Goal: Communication & Community: Answer question/provide support

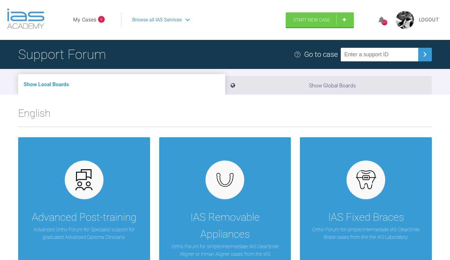
click at [89, 17] on link "My Cases" at bounding box center [84, 20] width 23 height 8
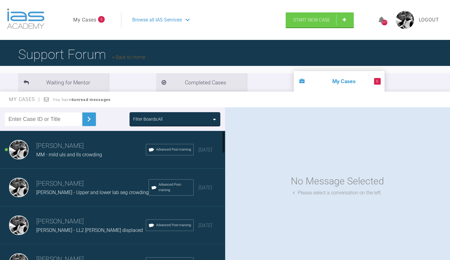
click at [81, 153] on span "MM - mild uls and lls crowding" at bounding box center [69, 155] width 66 height 6
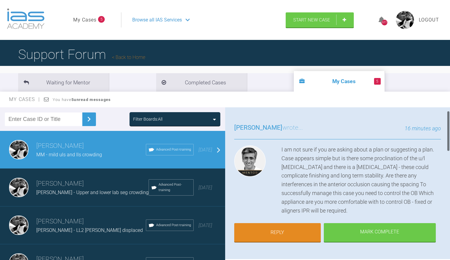
scroll to position [33, 0]
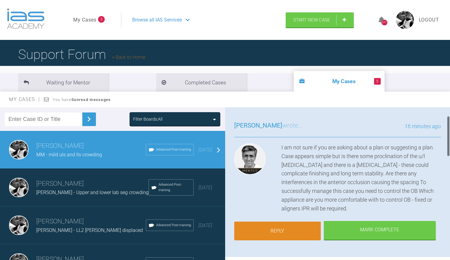
click at [273, 226] on link "Reply" at bounding box center [277, 231] width 87 height 19
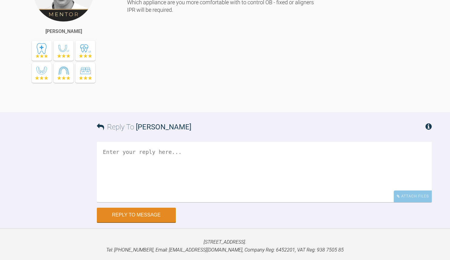
scroll to position [620, 0]
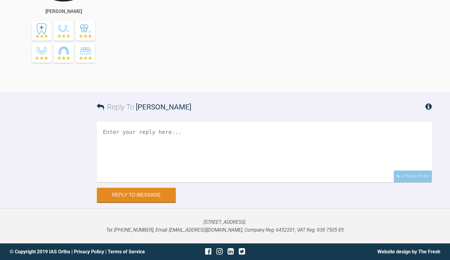
click at [196, 141] on textarea at bounding box center [264, 152] width 335 height 61
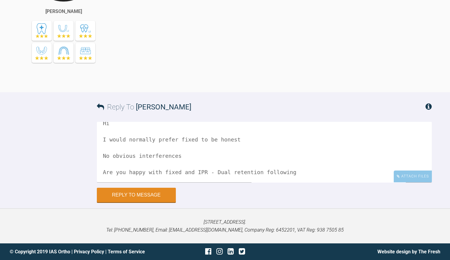
scroll to position [18, 0]
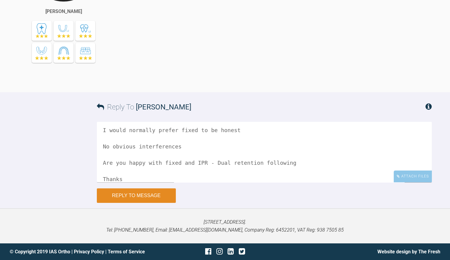
type textarea "Hi I would normally prefer fixed to be honest No obvious interferences Are you …"
click at [150, 198] on button "Reply to Message" at bounding box center [136, 196] width 79 height 15
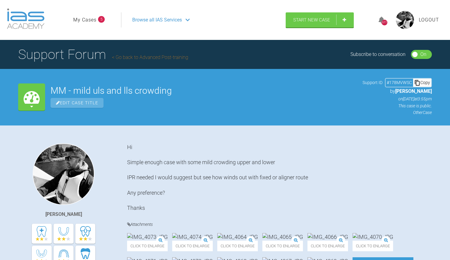
scroll to position [0, 0]
click at [89, 17] on link "My Cases" at bounding box center [84, 20] width 23 height 8
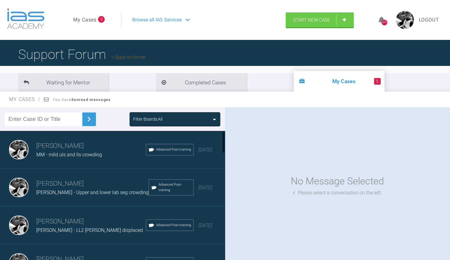
click at [97, 185] on h3 "[PERSON_NAME]" at bounding box center [92, 184] width 112 height 10
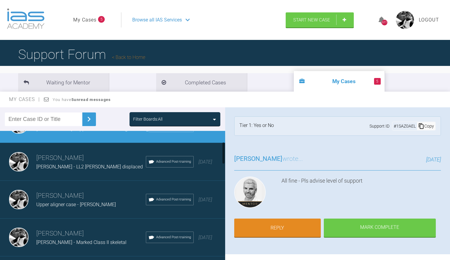
click at [97, 185] on div "[PERSON_NAME] Upper aligner case - [PERSON_NAME] Advanced Post-training [DATE]" at bounding box center [112, 200] width 225 height 38
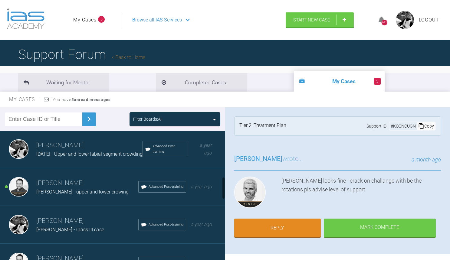
scroll to position [268, 0]
click at [95, 189] on span "[PERSON_NAME] - upper and lower crowing" at bounding box center [82, 192] width 92 height 6
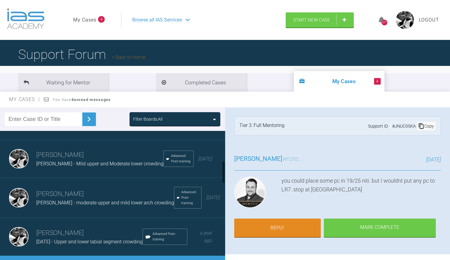
scroll to position [174, 0]
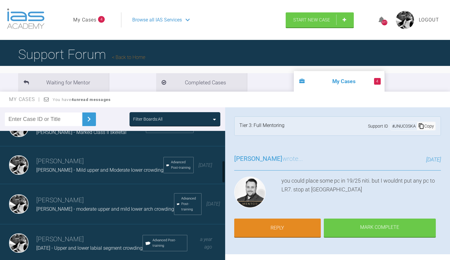
click at [90, 175] on div "[PERSON_NAME] [PERSON_NAME] - Mild upper and Moderate lower crowding Advanced P…" at bounding box center [112, 166] width 225 height 38
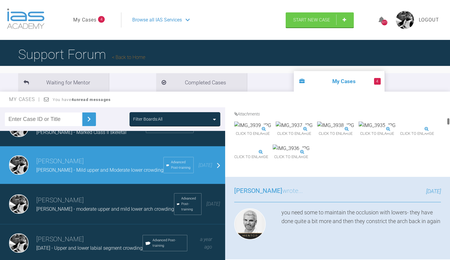
scroll to position [228, 0]
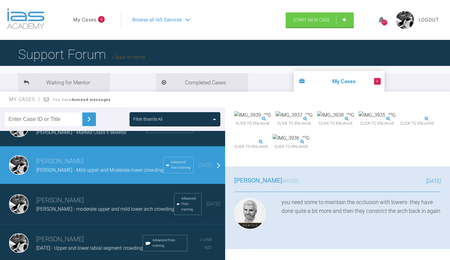
click at [271, 119] on img at bounding box center [252, 115] width 37 height 8
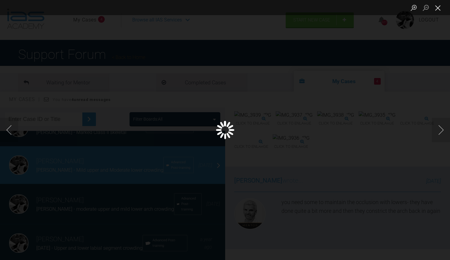
click at [440, 10] on button "Close lightbox" at bounding box center [438, 7] width 12 height 11
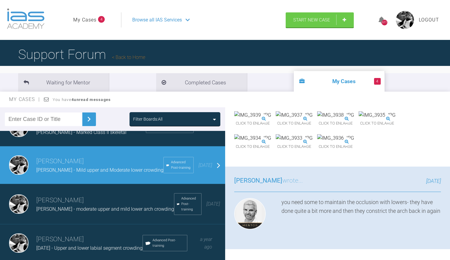
click at [271, 119] on img at bounding box center [252, 115] width 37 height 8
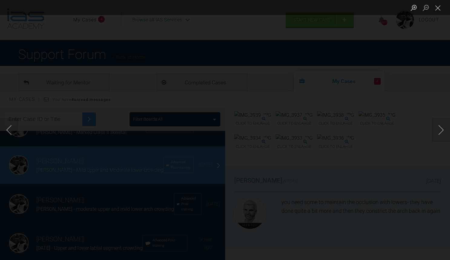
click at [439, 133] on button "Next image" at bounding box center [441, 130] width 18 height 24
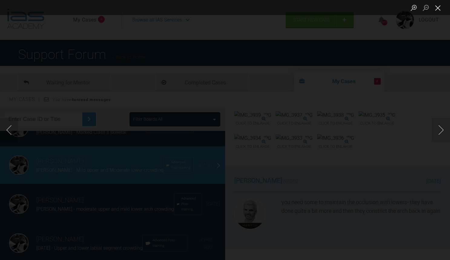
click at [439, 11] on button "Close lightbox" at bounding box center [438, 7] width 12 height 11
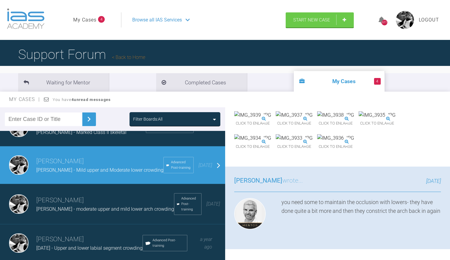
click at [90, 17] on link "My Cases" at bounding box center [84, 20] width 23 height 8
click at [90, 21] on link "My Cases" at bounding box center [84, 20] width 23 height 8
